Goal: Use online tool/utility: Utilize a website feature to perform a specific function

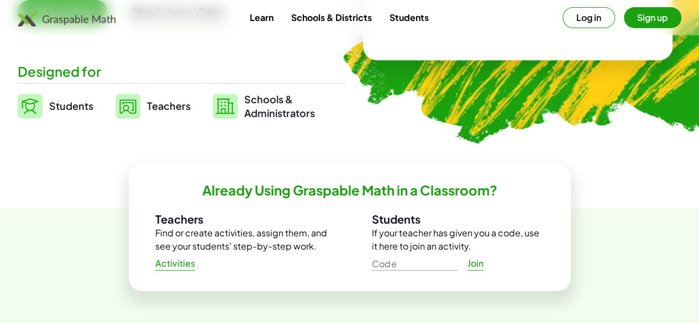
scroll to position [241, 0]
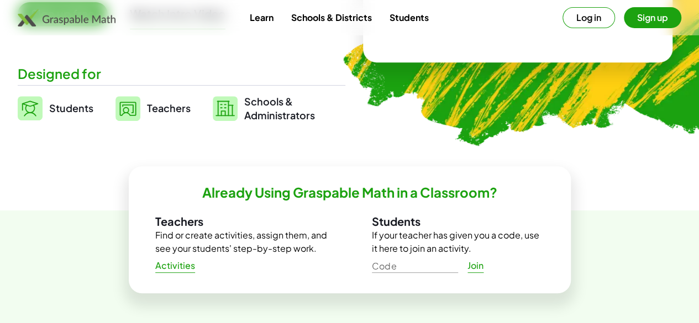
click at [78, 114] on span "Students" at bounding box center [71, 108] width 44 height 13
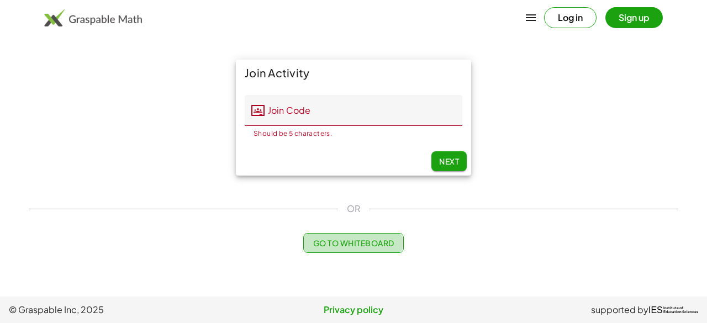
click at [335, 248] on button "Go to Whiteboard" at bounding box center [353, 243] width 100 height 20
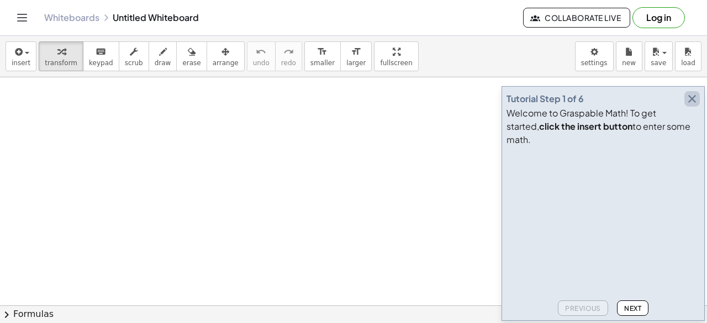
click at [692, 106] on icon "button" at bounding box center [692, 98] width 13 height 13
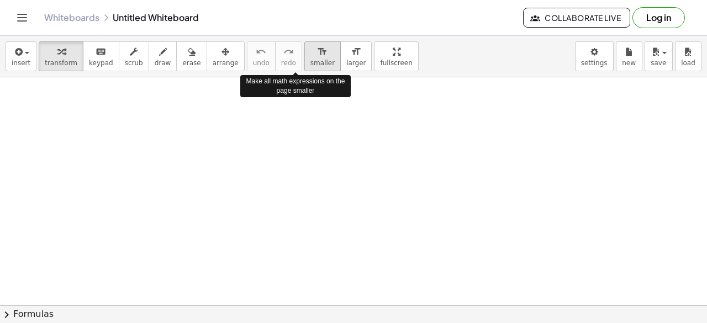
scroll to position [171, 0]
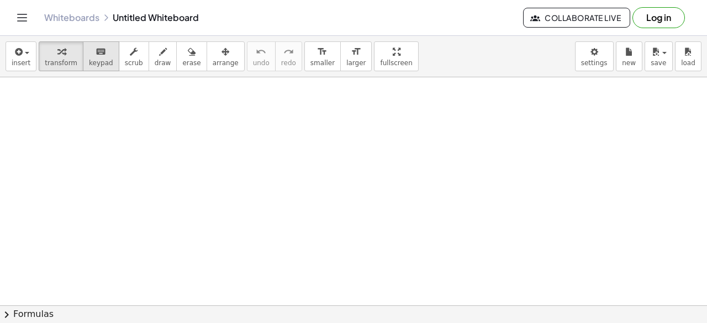
click at [89, 63] on span "keypad" at bounding box center [101, 63] width 24 height 8
click at [98, 65] on span "keypad" at bounding box center [101, 63] width 24 height 8
click at [72, 59] on button "transform" at bounding box center [61, 56] width 45 height 30
click at [17, 64] on span "insert" at bounding box center [21, 63] width 19 height 8
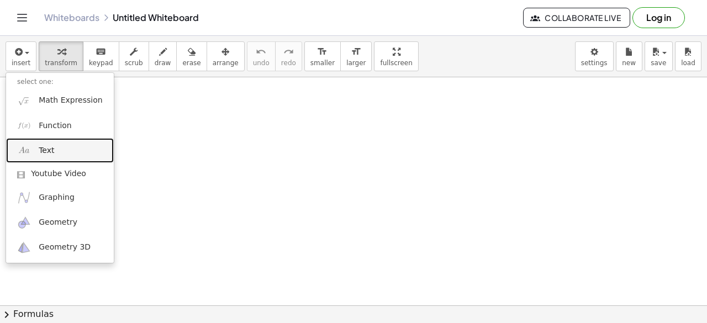
click at [51, 154] on span "Text" at bounding box center [46, 150] width 15 height 11
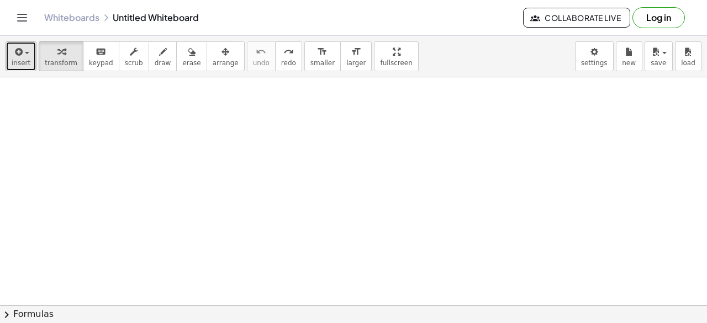
click at [20, 59] on span "insert" at bounding box center [21, 63] width 19 height 8
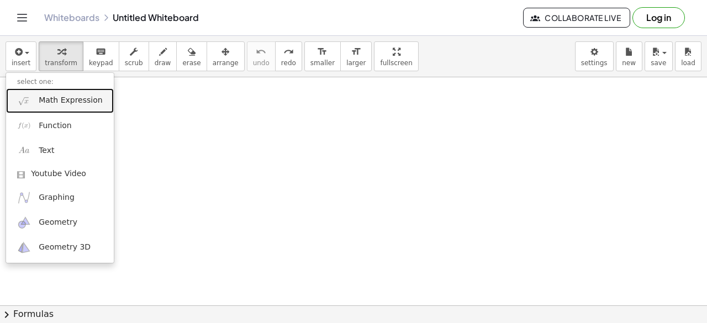
click at [47, 108] on link "Math Expression" at bounding box center [60, 100] width 108 height 25
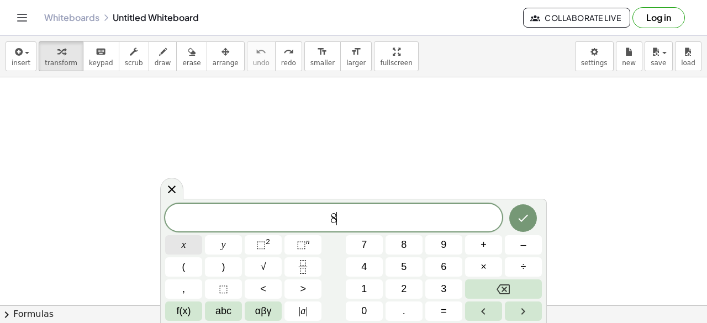
click at [192, 246] on button "x" at bounding box center [183, 244] width 37 height 19
click at [531, 245] on button "–" at bounding box center [523, 244] width 37 height 19
click at [409, 247] on button "8" at bounding box center [404, 244] width 37 height 19
click at [456, 310] on button "=" at bounding box center [443, 311] width 37 height 19
click at [401, 288] on span "2" at bounding box center [404, 289] width 6 height 15
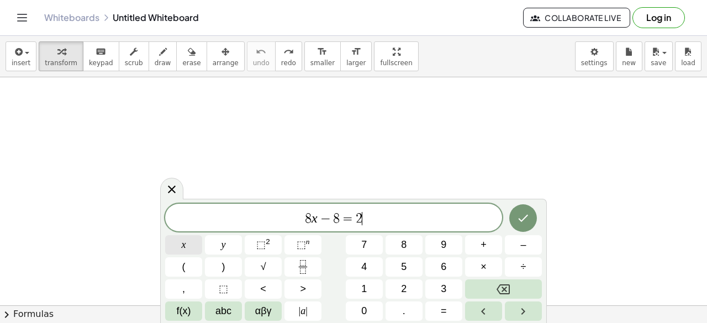
click at [182, 251] on span "x" at bounding box center [184, 245] width 4 height 15
click at [479, 246] on button "+" at bounding box center [483, 244] width 37 height 19
click at [357, 293] on button "1" at bounding box center [364, 289] width 37 height 19
click at [438, 269] on button "6" at bounding box center [443, 266] width 37 height 19
click at [518, 223] on icon "Done" at bounding box center [523, 218] width 13 height 13
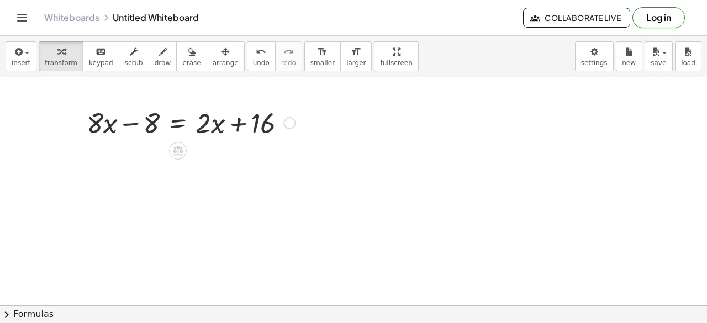
click at [154, 118] on div at bounding box center [190, 122] width 219 height 38
click at [145, 125] on div at bounding box center [190, 122] width 219 height 38
click at [130, 121] on div at bounding box center [190, 122] width 219 height 38
click at [157, 123] on div at bounding box center [190, 122] width 219 height 38
click at [265, 124] on div at bounding box center [190, 122] width 219 height 38
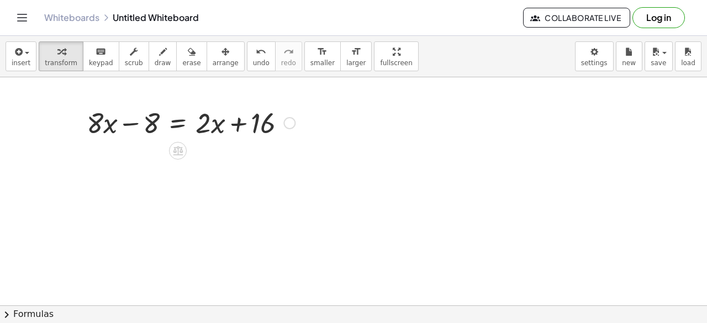
click at [255, 124] on div at bounding box center [190, 122] width 219 height 38
drag, startPoint x: 260, startPoint y: 122, endPoint x: 255, endPoint y: 140, distance: 18.4
click at [255, 140] on div at bounding box center [190, 122] width 219 height 38
drag, startPoint x: 260, startPoint y: 120, endPoint x: 148, endPoint y: 117, distance: 112.2
click at [148, 117] on div at bounding box center [190, 122] width 219 height 38
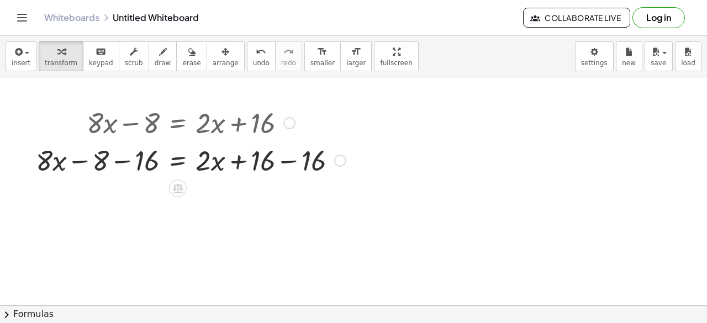
click at [291, 163] on div at bounding box center [190, 160] width 321 height 38
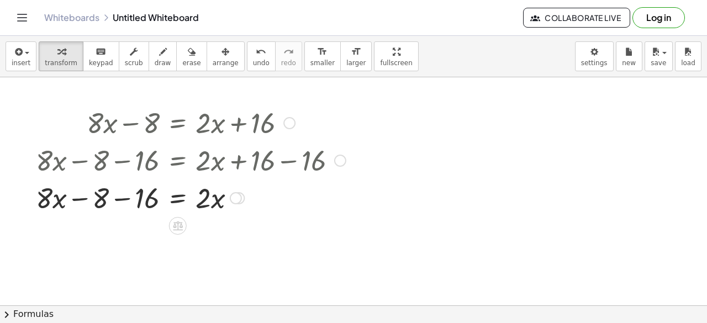
click at [125, 198] on div at bounding box center [190, 197] width 321 height 38
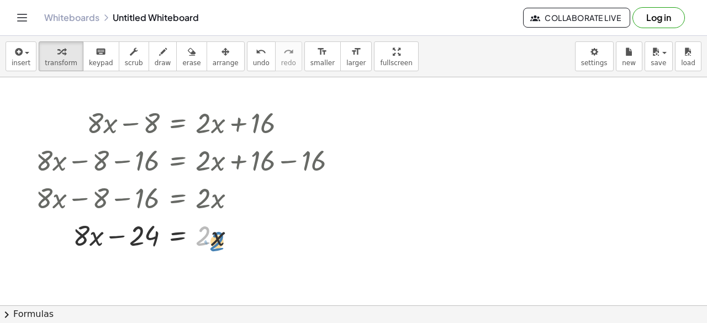
drag, startPoint x: 206, startPoint y: 239, endPoint x: 217, endPoint y: 245, distance: 12.4
click at [217, 245] on div at bounding box center [190, 235] width 321 height 38
click at [80, 233] on div at bounding box center [190, 235] width 321 height 38
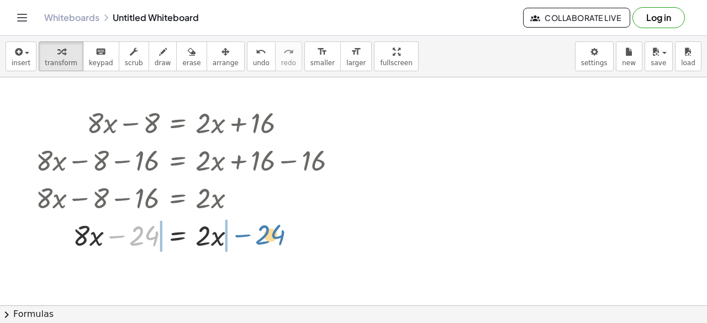
drag, startPoint x: 114, startPoint y: 244, endPoint x: 239, endPoint y: 243, distance: 124.9
click at [239, 243] on div at bounding box center [190, 235] width 321 height 38
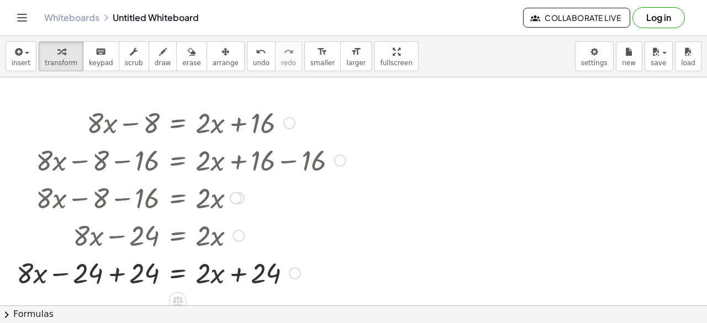
click at [116, 275] on div at bounding box center [181, 273] width 340 height 38
click at [235, 278] on div at bounding box center [190, 273] width 321 height 38
click at [139, 270] on div at bounding box center [190, 273] width 321 height 38
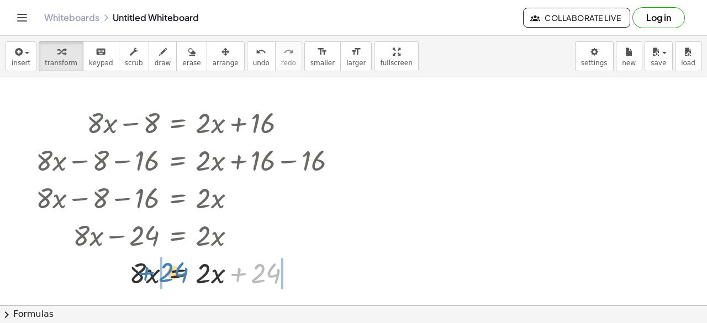
drag, startPoint x: 257, startPoint y: 276, endPoint x: 164, endPoint y: 275, distance: 93.4
click at [164, 275] on div at bounding box center [190, 273] width 321 height 38
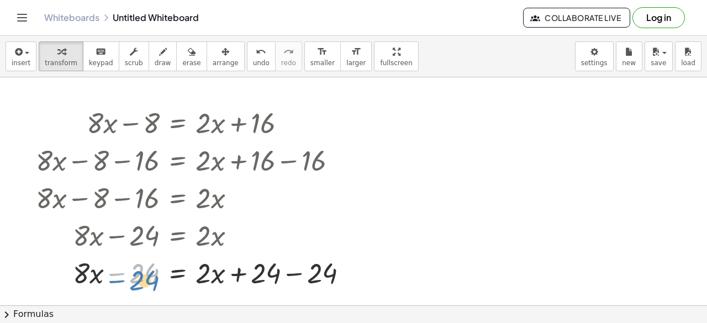
click at [111, 274] on div at bounding box center [196, 273] width 332 height 38
click at [90, 273] on div at bounding box center [196, 273] width 332 height 38
click at [292, 271] on div at bounding box center [196, 273] width 332 height 38
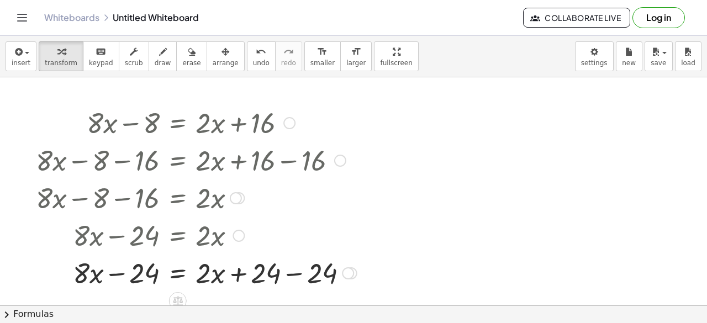
click at [292, 271] on div at bounding box center [196, 273] width 332 height 38
click at [208, 277] on div at bounding box center [190, 273] width 321 height 38
click at [79, 268] on div at bounding box center [190, 273] width 321 height 38
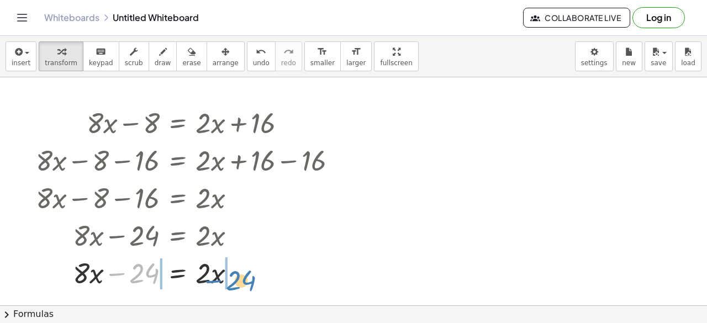
drag, startPoint x: 114, startPoint y: 273, endPoint x: 211, endPoint y: 280, distance: 96.9
click at [211, 280] on div at bounding box center [190, 273] width 321 height 38
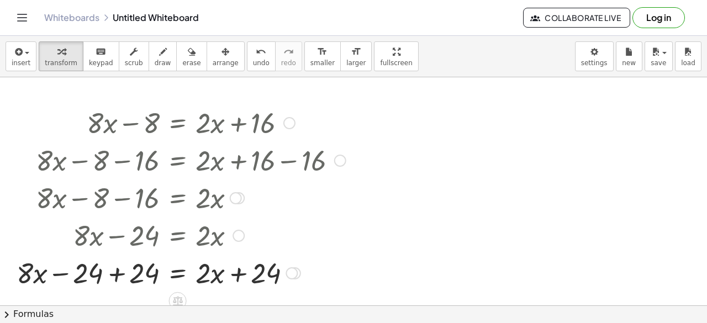
click at [34, 272] on div at bounding box center [181, 273] width 340 height 38
drag, startPoint x: 60, startPoint y: 276, endPoint x: 66, endPoint y: 287, distance: 12.4
click at [66, 287] on div at bounding box center [181, 273] width 340 height 38
click at [115, 270] on div at bounding box center [181, 273] width 340 height 38
drag, startPoint x: 115, startPoint y: 271, endPoint x: 0, endPoint y: 273, distance: 115.5
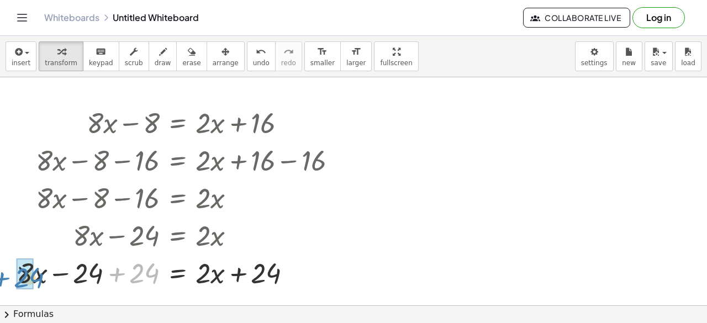
click at [0, 273] on div "+ · 8 · x − 8 = + · 2 · x + 16 + · 8 · x − 8 − 16 = + · 2 · x + 16 − 16 + · 8 ·…" at bounding box center [177, 197] width 354 height 193
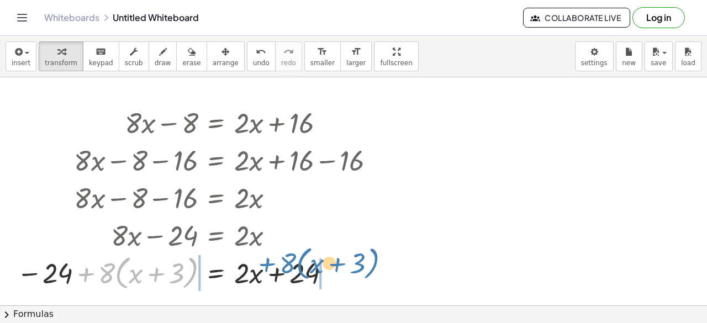
drag, startPoint x: 86, startPoint y: 272, endPoint x: 267, endPoint y: 262, distance: 182.0
click at [267, 262] on div at bounding box center [200, 272] width 378 height 42
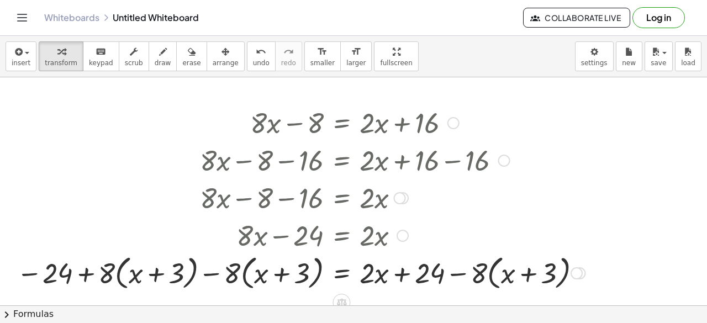
click at [461, 271] on div at bounding box center [301, 272] width 580 height 42
click at [253, 59] on span "undo" at bounding box center [261, 63] width 17 height 8
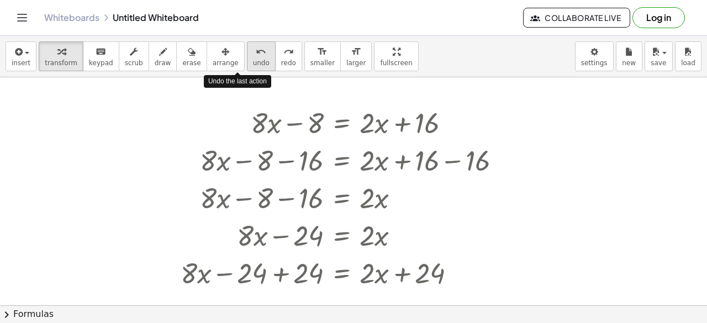
click at [247, 69] on button "undo undo" at bounding box center [261, 56] width 29 height 30
click at [247, 70] on button "undo undo" at bounding box center [261, 56] width 29 height 30
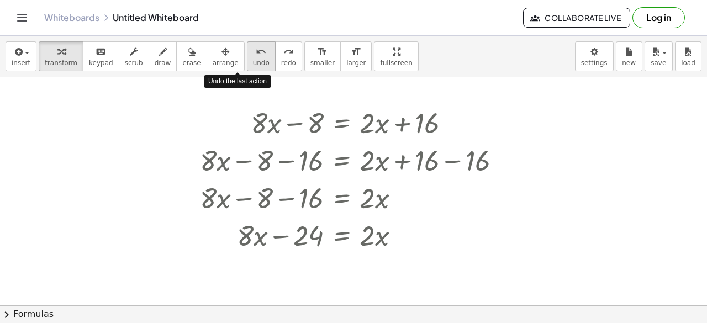
click at [247, 70] on button "undo undo" at bounding box center [261, 56] width 29 height 30
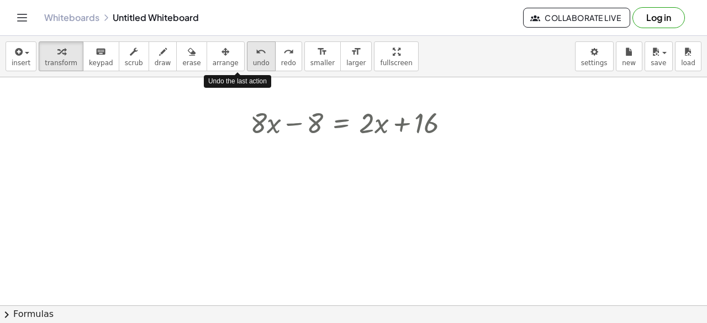
click at [247, 70] on button "undo undo" at bounding box center [261, 56] width 29 height 30
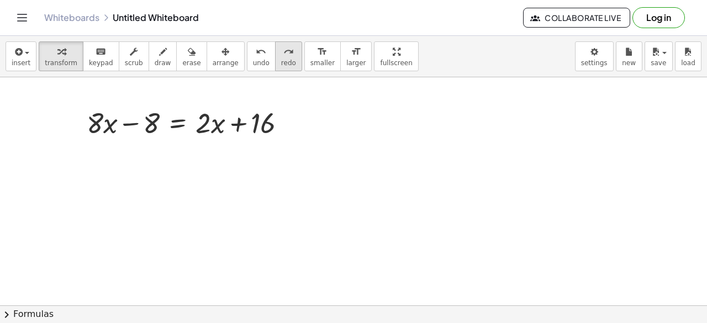
click at [275, 57] on button "redo redo" at bounding box center [288, 56] width 27 height 30
drag, startPoint x: 132, startPoint y: 121, endPoint x: 276, endPoint y: 133, distance: 144.7
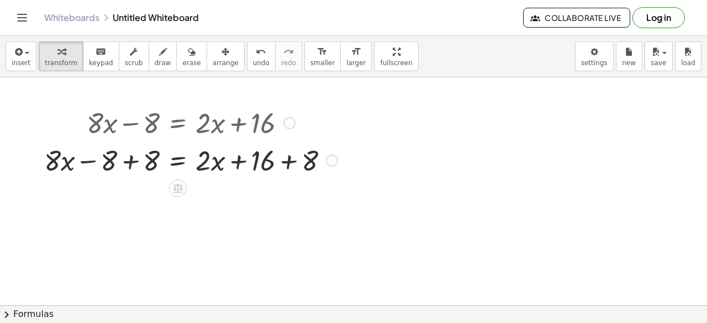
click at [125, 162] on div at bounding box center [191, 160] width 304 height 38
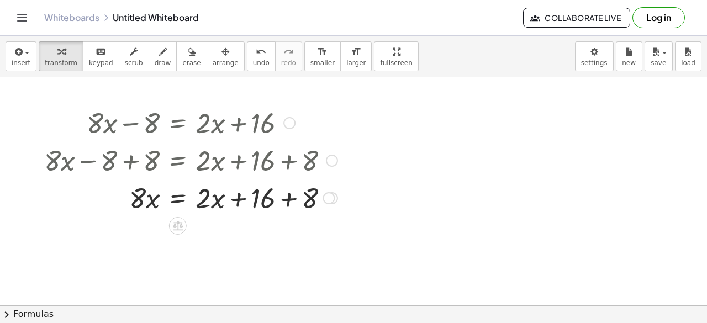
click at [230, 193] on div at bounding box center [191, 197] width 304 height 38
click at [296, 201] on div at bounding box center [191, 197] width 304 height 38
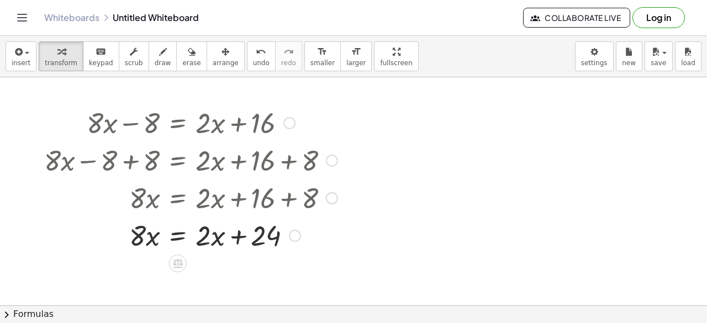
click at [193, 243] on div at bounding box center [191, 235] width 304 height 38
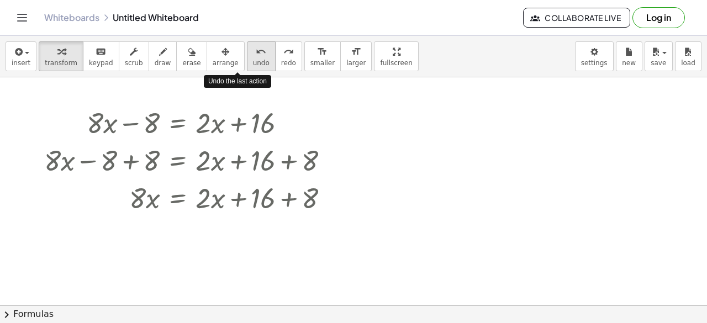
click at [247, 69] on button "undo undo" at bounding box center [261, 56] width 29 height 30
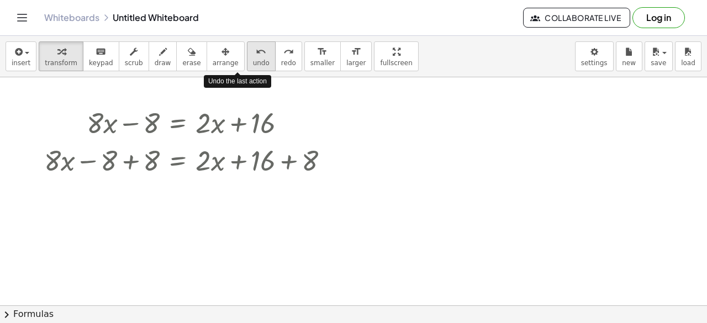
click at [247, 69] on button "undo undo" at bounding box center [261, 56] width 29 height 30
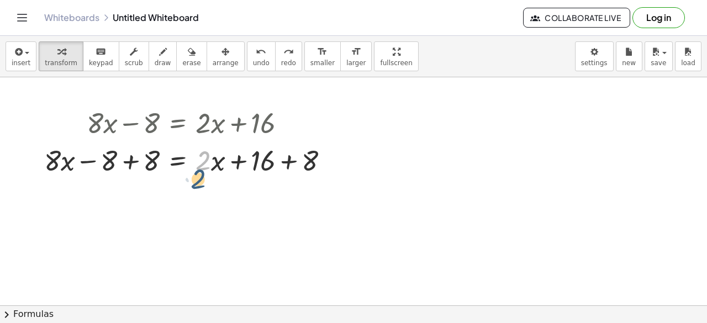
drag, startPoint x: 204, startPoint y: 160, endPoint x: 199, endPoint y: 176, distance: 16.8
click at [199, 176] on div at bounding box center [191, 160] width 304 height 38
drag, startPoint x: 263, startPoint y: 165, endPoint x: 208, endPoint y: 165, distance: 54.7
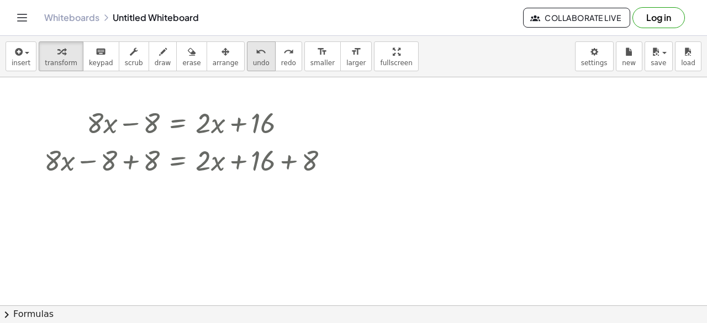
click at [256, 49] on icon "undo" at bounding box center [261, 51] width 10 height 13
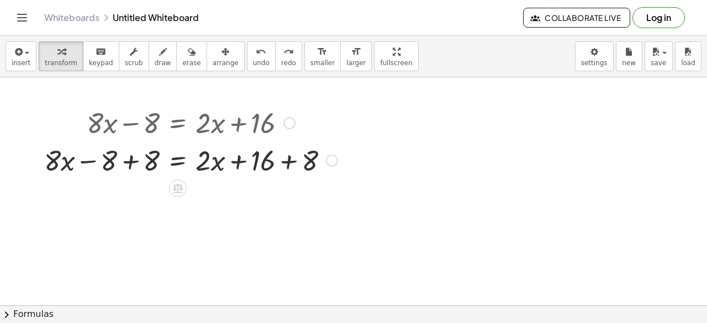
click at [303, 162] on div at bounding box center [191, 160] width 304 height 38
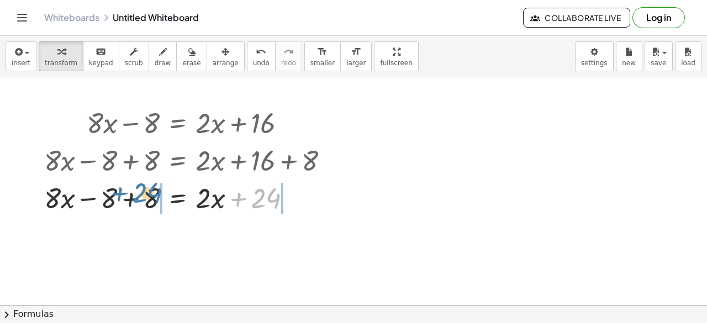
drag, startPoint x: 265, startPoint y: 198, endPoint x: 148, endPoint y: 193, distance: 117.2
click at [148, 193] on div at bounding box center [191, 197] width 304 height 38
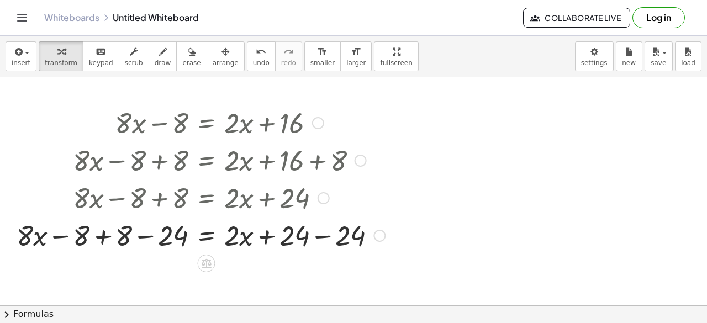
click at [144, 235] on div at bounding box center [201, 235] width 380 height 38
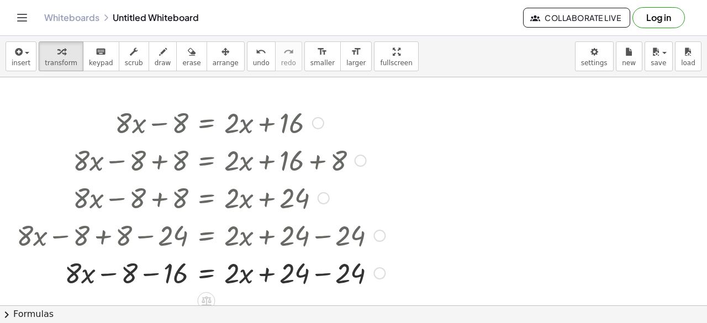
click at [155, 235] on div at bounding box center [201, 235] width 380 height 38
click at [139, 274] on div at bounding box center [201, 273] width 380 height 38
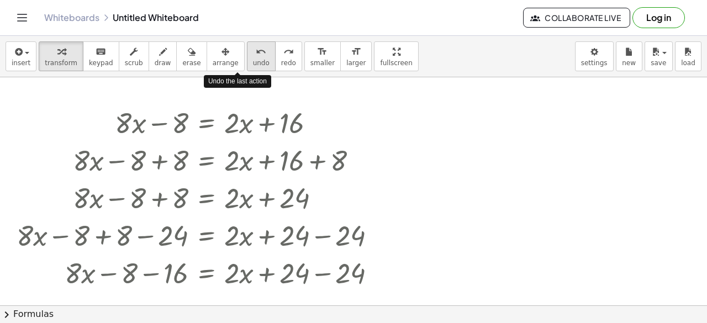
click at [256, 50] on icon "undo" at bounding box center [261, 51] width 10 height 13
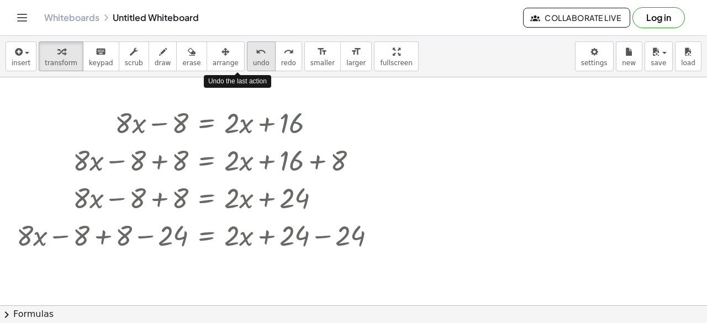
click at [256, 50] on icon "undo" at bounding box center [261, 51] width 10 height 13
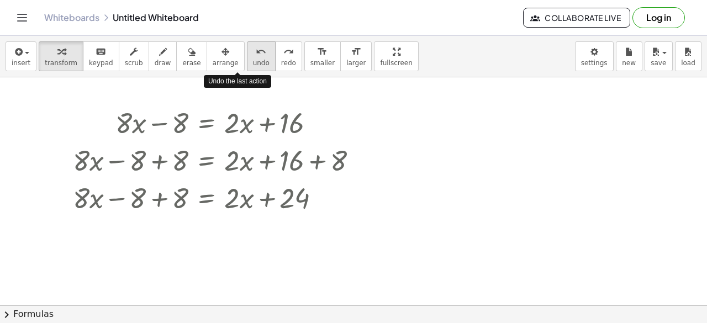
click at [256, 50] on icon "undo" at bounding box center [261, 51] width 10 height 13
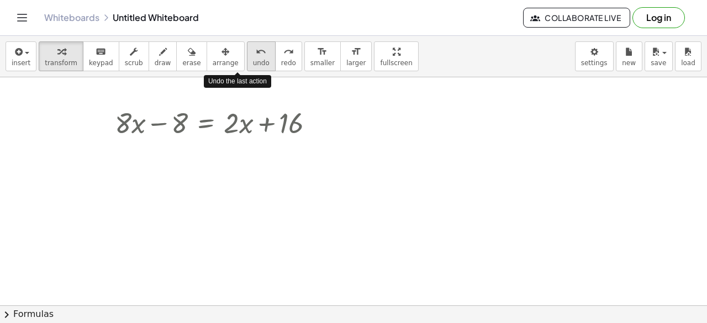
click at [256, 50] on icon "undo" at bounding box center [261, 51] width 10 height 13
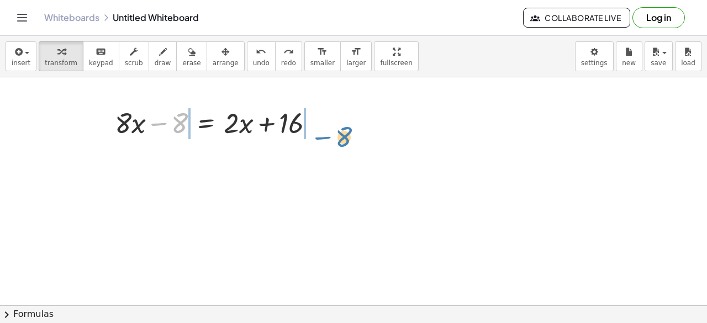
drag, startPoint x: 156, startPoint y: 122, endPoint x: 320, endPoint y: 134, distance: 164.5
click at [320, 134] on div at bounding box center [218, 122] width 219 height 38
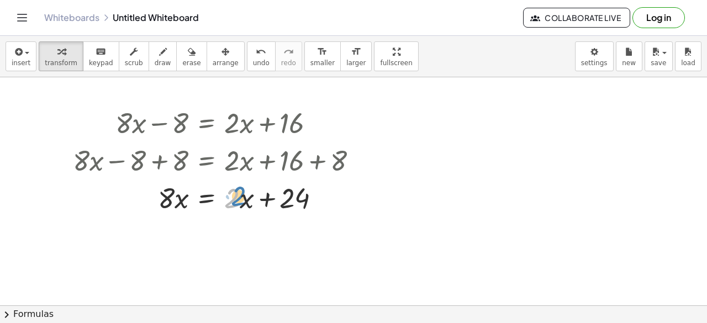
drag, startPoint x: 235, startPoint y: 200, endPoint x: 241, endPoint y: 198, distance: 6.5
click at [241, 198] on div at bounding box center [219, 197] width 304 height 38
drag, startPoint x: 292, startPoint y: 197, endPoint x: 215, endPoint y: 193, distance: 76.9
click at [215, 193] on div at bounding box center [219, 197] width 304 height 38
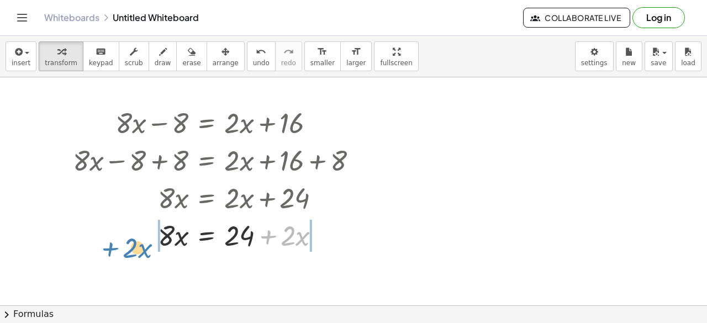
drag, startPoint x: 274, startPoint y: 238, endPoint x: 123, endPoint y: 252, distance: 152.1
click at [123, 252] on div "+ · 8 · x − 8 = + · 2 · x + 16 + · 8 · x − 8 + 8 = + · 2 · x + 16 + 8 + · 8 · x…" at bounding box center [215, 179] width 318 height 156
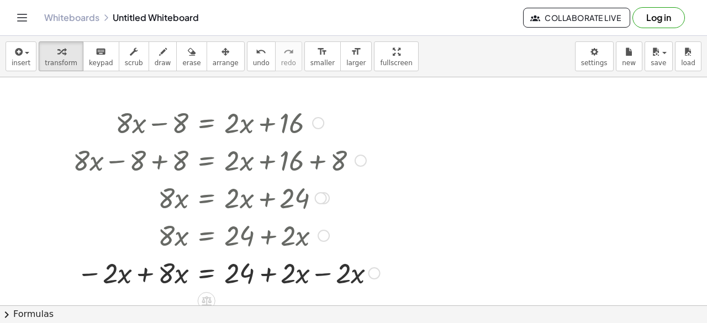
click at [323, 269] on div at bounding box center [226, 273] width 318 height 38
click at [141, 276] on div at bounding box center [219, 273] width 304 height 38
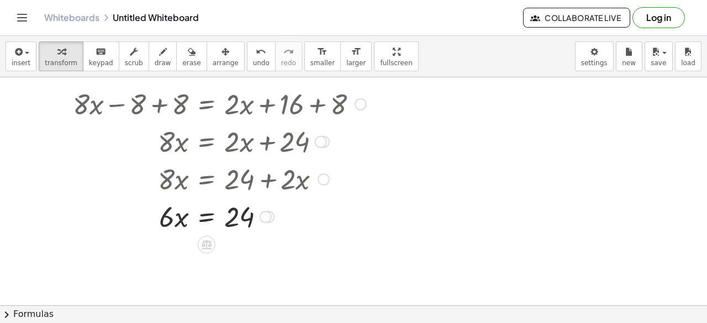
scroll to position [231, 0]
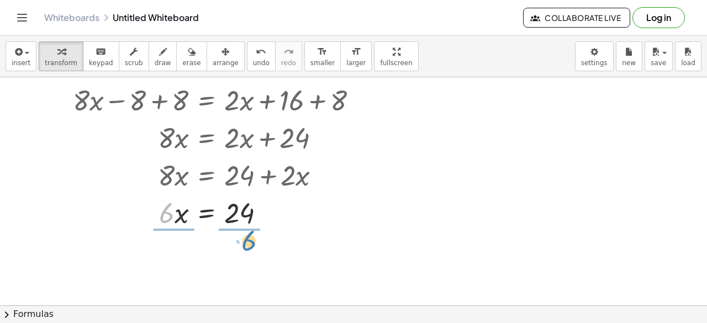
drag, startPoint x: 165, startPoint y: 215, endPoint x: 246, endPoint y: 241, distance: 84.6
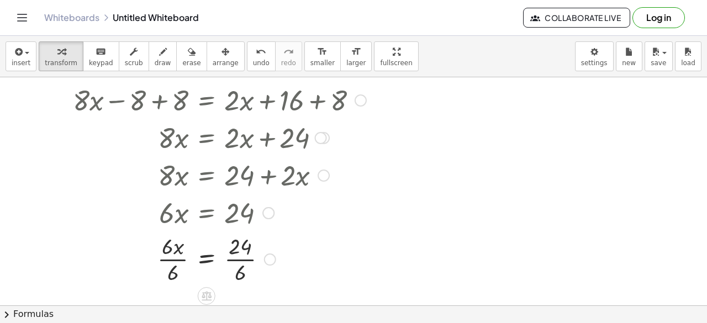
click at [168, 256] on div at bounding box center [219, 258] width 304 height 55
click at [239, 260] on div at bounding box center [219, 258] width 304 height 55
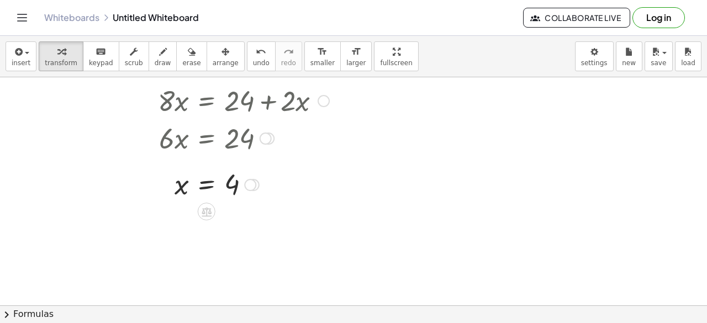
scroll to position [307, 0]
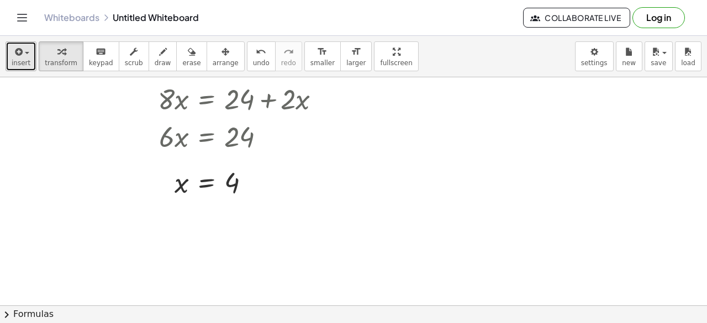
click at [25, 56] on div "button" at bounding box center [21, 51] width 19 height 13
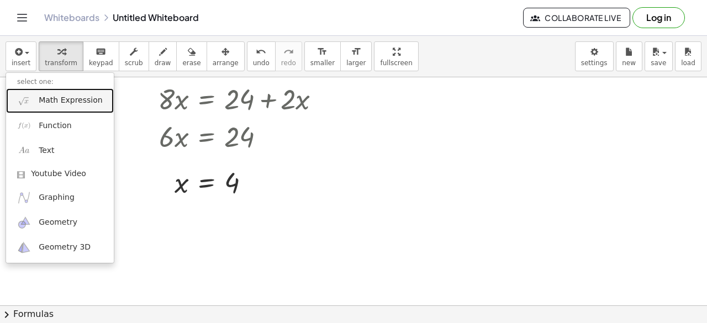
click at [62, 95] on span "Math Expression" at bounding box center [71, 100] width 64 height 11
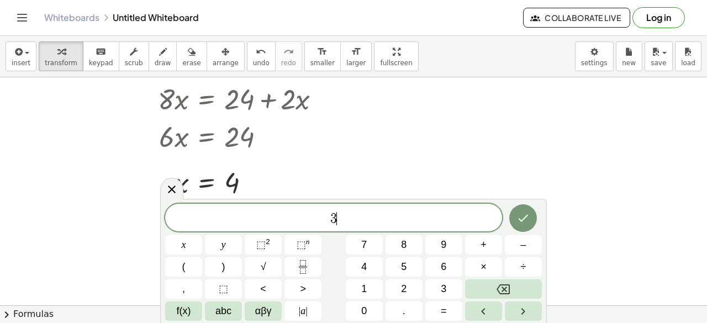
click at [182, 240] on span "x" at bounding box center [184, 245] width 4 height 15
click at [491, 252] on button "+" at bounding box center [483, 244] width 37 height 19
click at [445, 248] on span "9" at bounding box center [444, 245] width 6 height 15
click at [445, 317] on span "=" at bounding box center [444, 311] width 6 height 15
click at [372, 291] on button "1" at bounding box center [364, 289] width 37 height 19
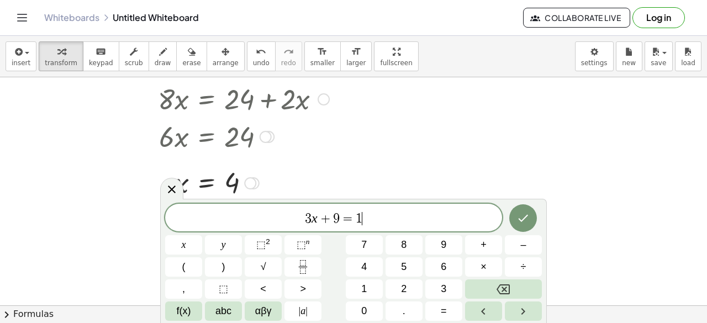
click at [405, 296] on span "2" at bounding box center [404, 289] width 6 height 15
click at [182, 253] on button "x" at bounding box center [183, 244] width 37 height 19
click at [522, 250] on span "–" at bounding box center [523, 245] width 6 height 15
click at [441, 245] on span "9" at bounding box center [444, 245] width 6 height 15
click at [528, 219] on icon "Done" at bounding box center [523, 218] width 13 height 13
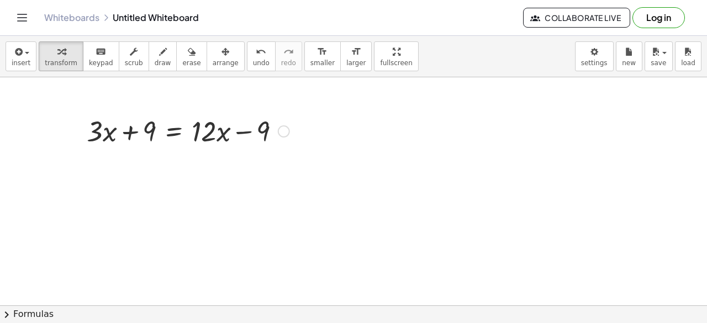
scroll to position [425, 0]
drag, startPoint x: 129, startPoint y: 132, endPoint x: 299, endPoint y: 139, distance: 169.8
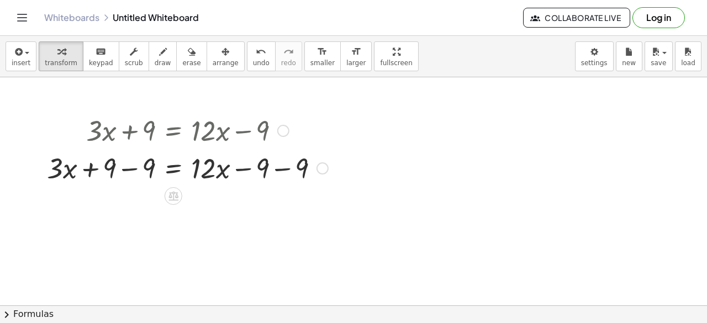
click at [283, 170] on div at bounding box center [187, 168] width 292 height 38
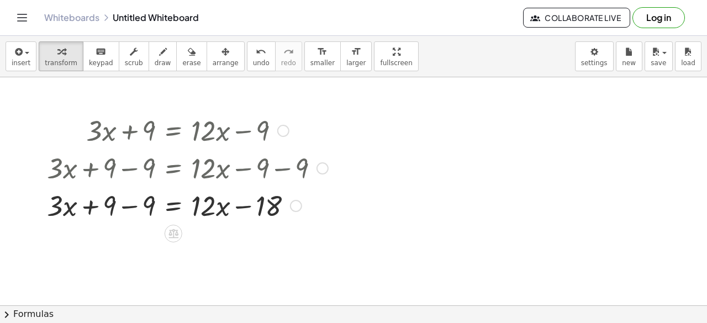
click at [127, 208] on div at bounding box center [187, 205] width 292 height 38
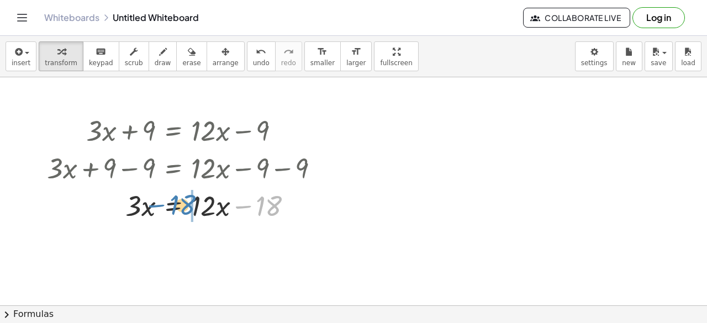
drag, startPoint x: 246, startPoint y: 207, endPoint x: 161, endPoint y: 207, distance: 85.1
click at [161, 207] on div at bounding box center [187, 205] width 292 height 38
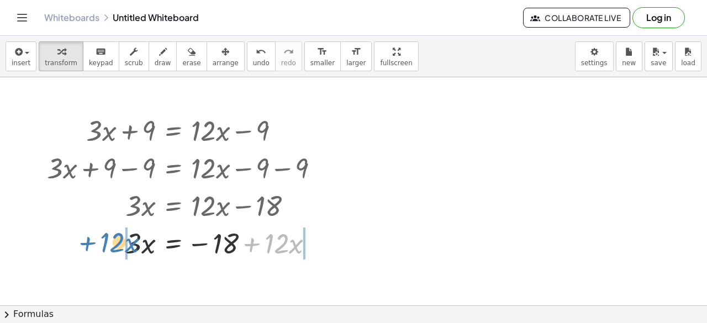
drag, startPoint x: 252, startPoint y: 246, endPoint x: 87, endPoint y: 248, distance: 164.6
click at [87, 248] on div at bounding box center [187, 243] width 292 height 38
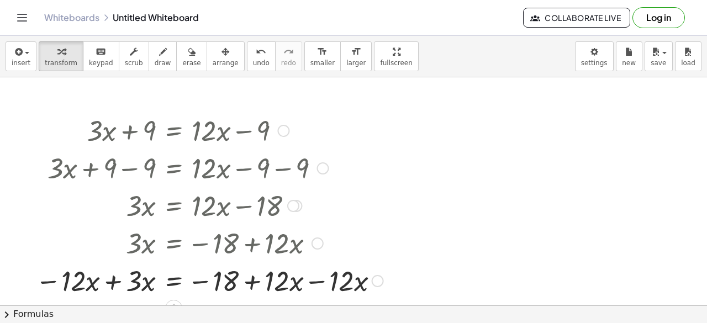
click at [112, 281] on div at bounding box center [209, 280] width 359 height 38
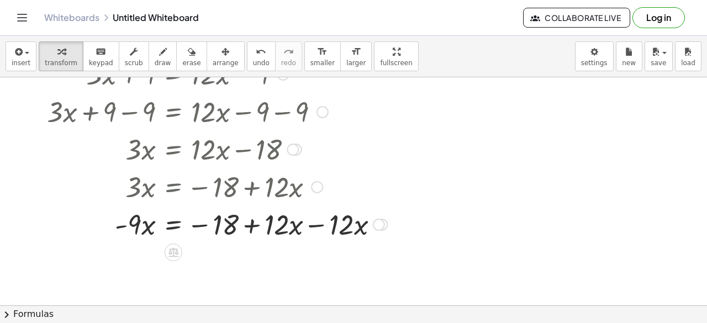
scroll to position [485, 0]
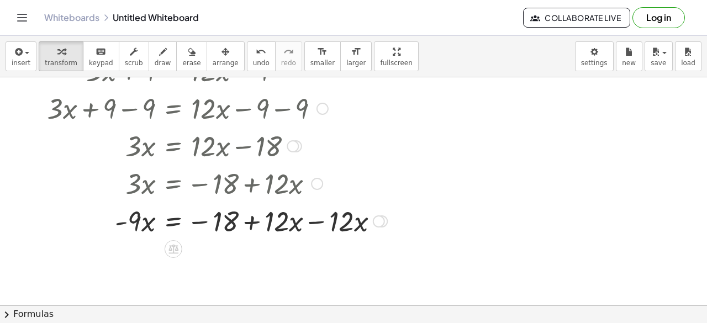
click at [250, 220] on div at bounding box center [216, 221] width 351 height 38
click at [315, 223] on div at bounding box center [216, 221] width 351 height 38
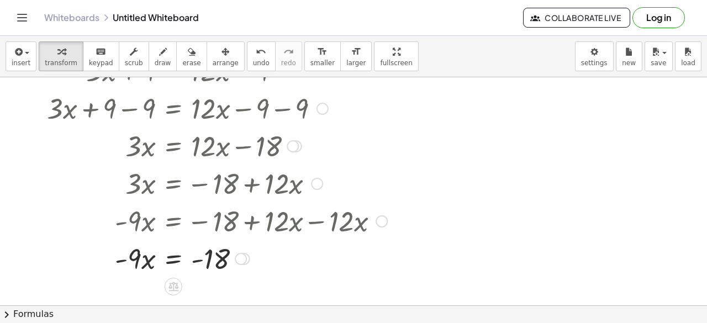
click at [201, 258] on div at bounding box center [216, 258] width 351 height 38
click at [201, 260] on div at bounding box center [216, 258] width 351 height 38
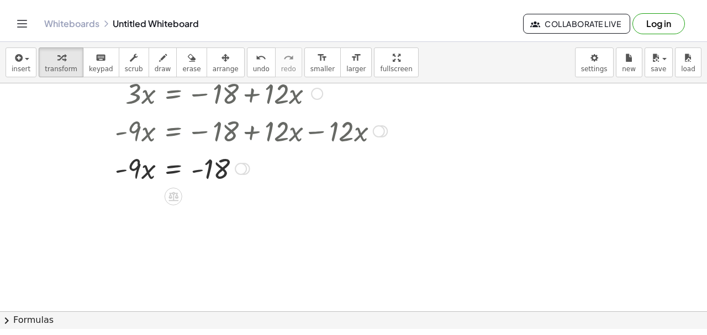
scroll to position [586, 0]
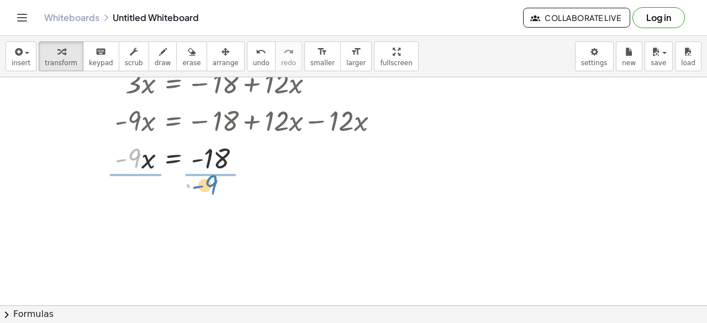
drag, startPoint x: 139, startPoint y: 151, endPoint x: 215, endPoint y: 175, distance: 80.0
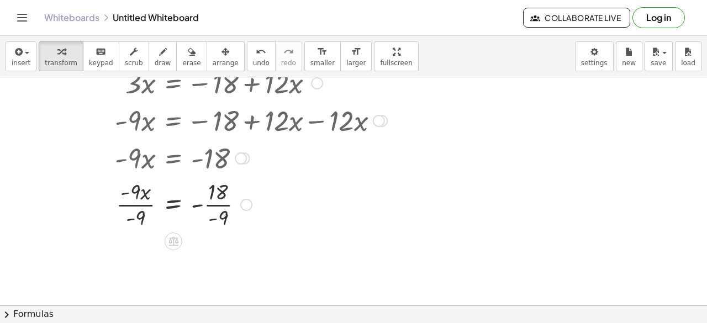
click at [143, 204] on div at bounding box center [216, 203] width 351 height 55
click at [210, 261] on div at bounding box center [216, 258] width 351 height 55
